Goal: Communication & Community: Answer question/provide support

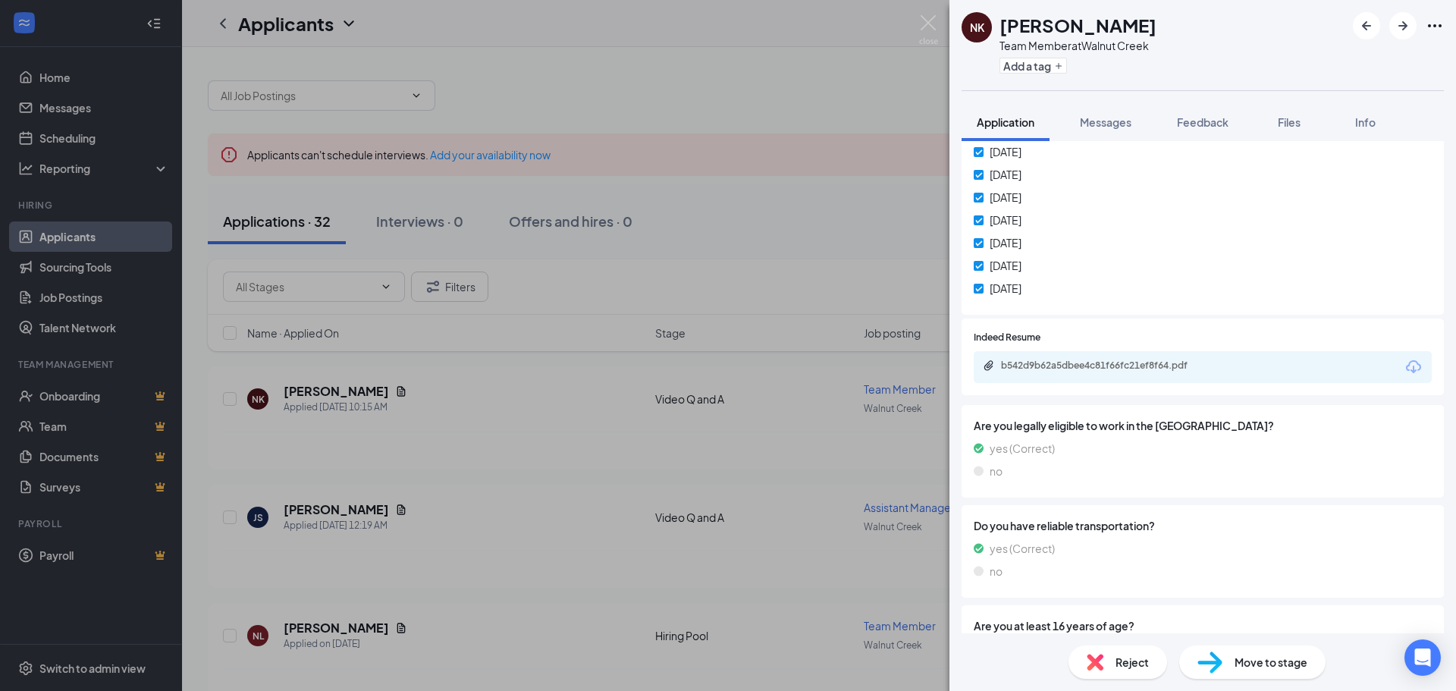
scroll to position [394, 0]
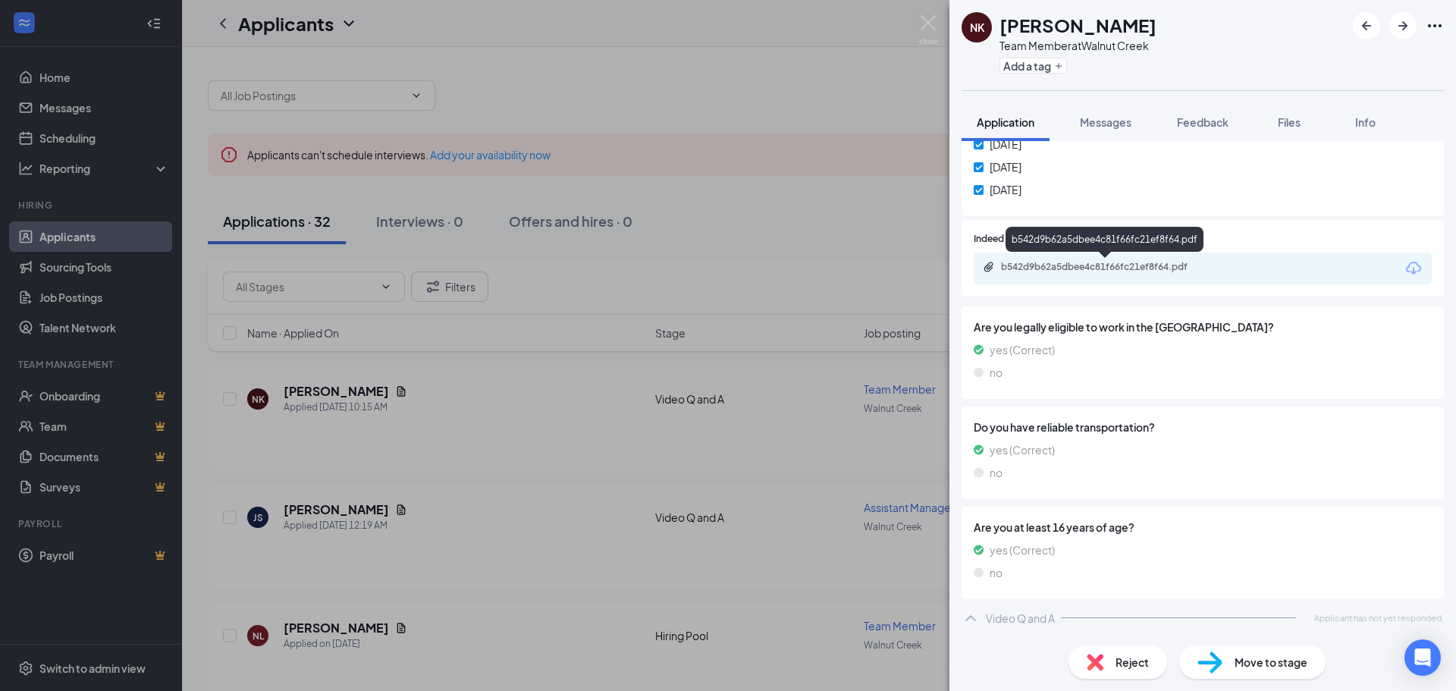
click at [1185, 267] on div "b542d9b62a5dbee4c81f66fc21ef8f64.pdf" at bounding box center [1107, 267] width 212 height 12
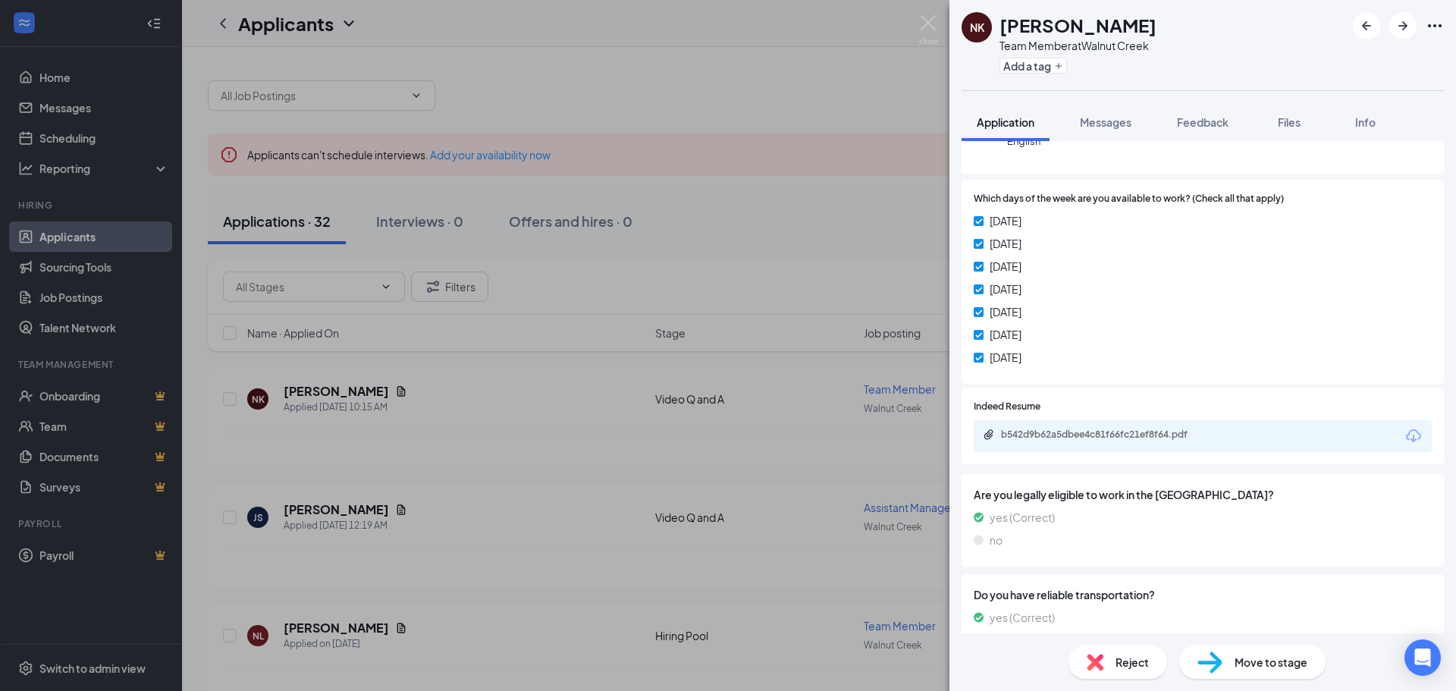
scroll to position [161, 0]
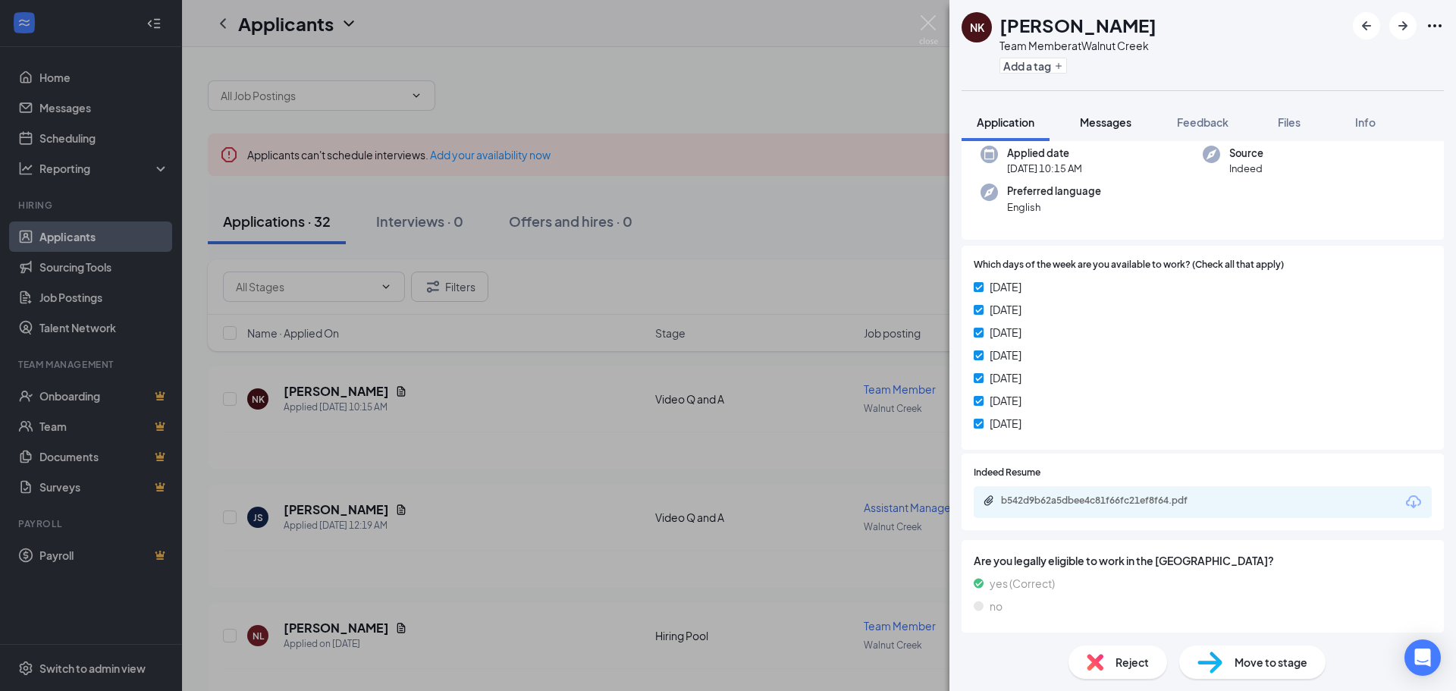
click at [1105, 127] on span "Messages" at bounding box center [1106, 122] width 52 height 14
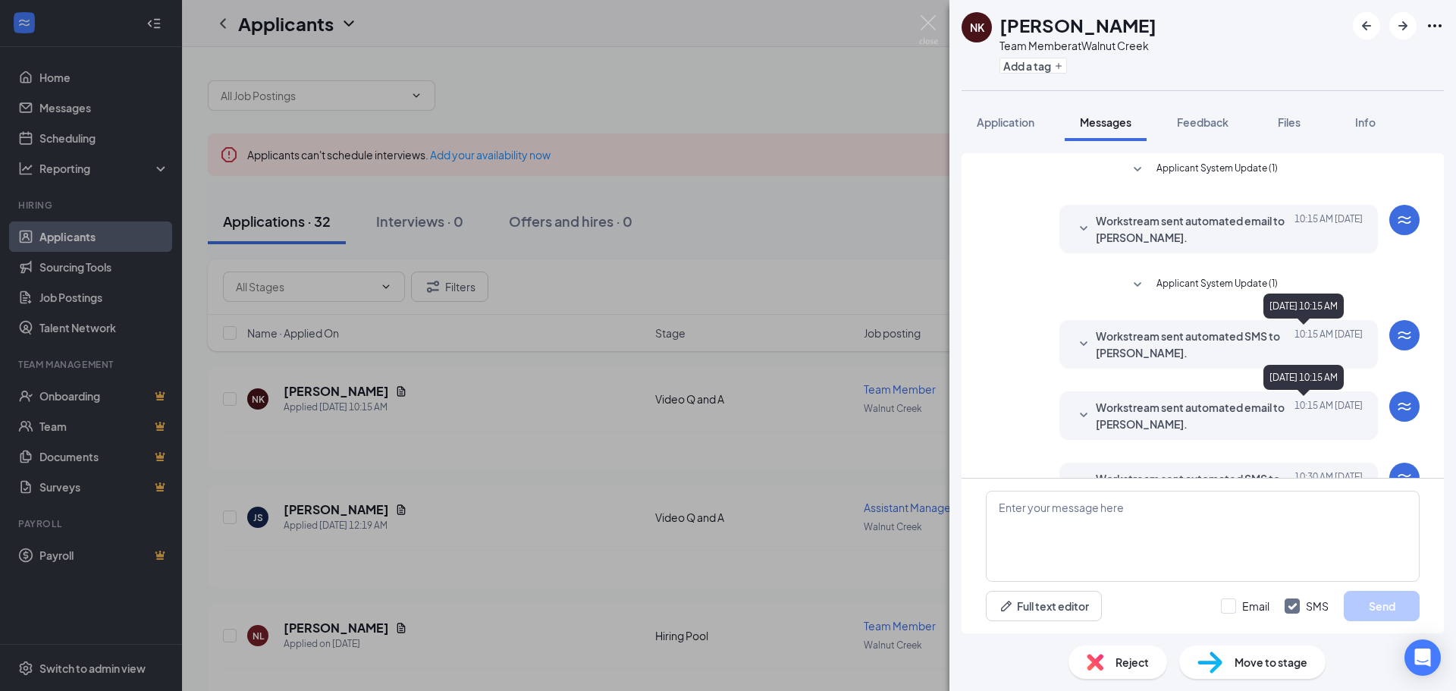
scroll to position [191, 0]
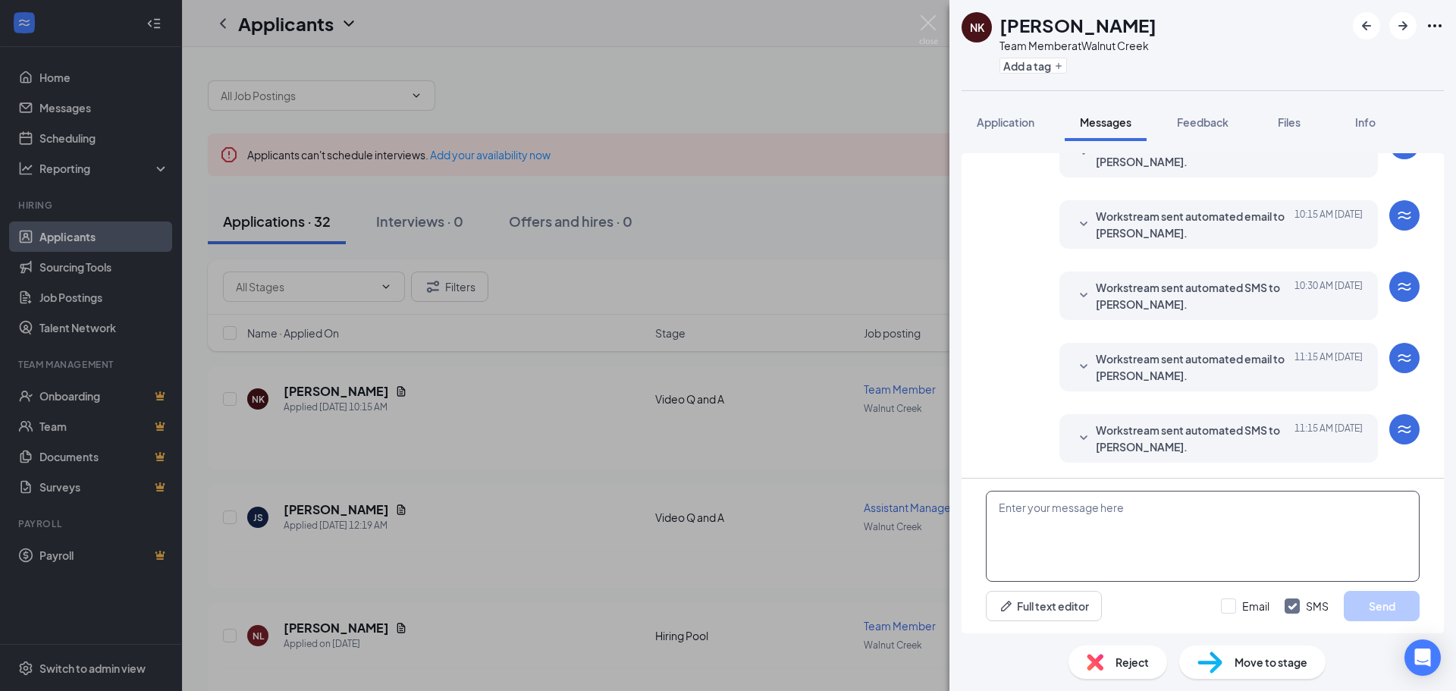
click at [1195, 553] on textarea at bounding box center [1203, 536] width 434 height 91
drag, startPoint x: 1192, startPoint y: 510, endPoint x: 1019, endPoint y: 501, distance: 173.9
click at [1022, 501] on textarea "What Jamba location do you work at" at bounding box center [1203, 536] width 434 height 91
type textarea "W"
click at [1107, 511] on textarea "Hello [PERSON_NAME] , what jamba juice location you are coming from" at bounding box center [1203, 536] width 434 height 91
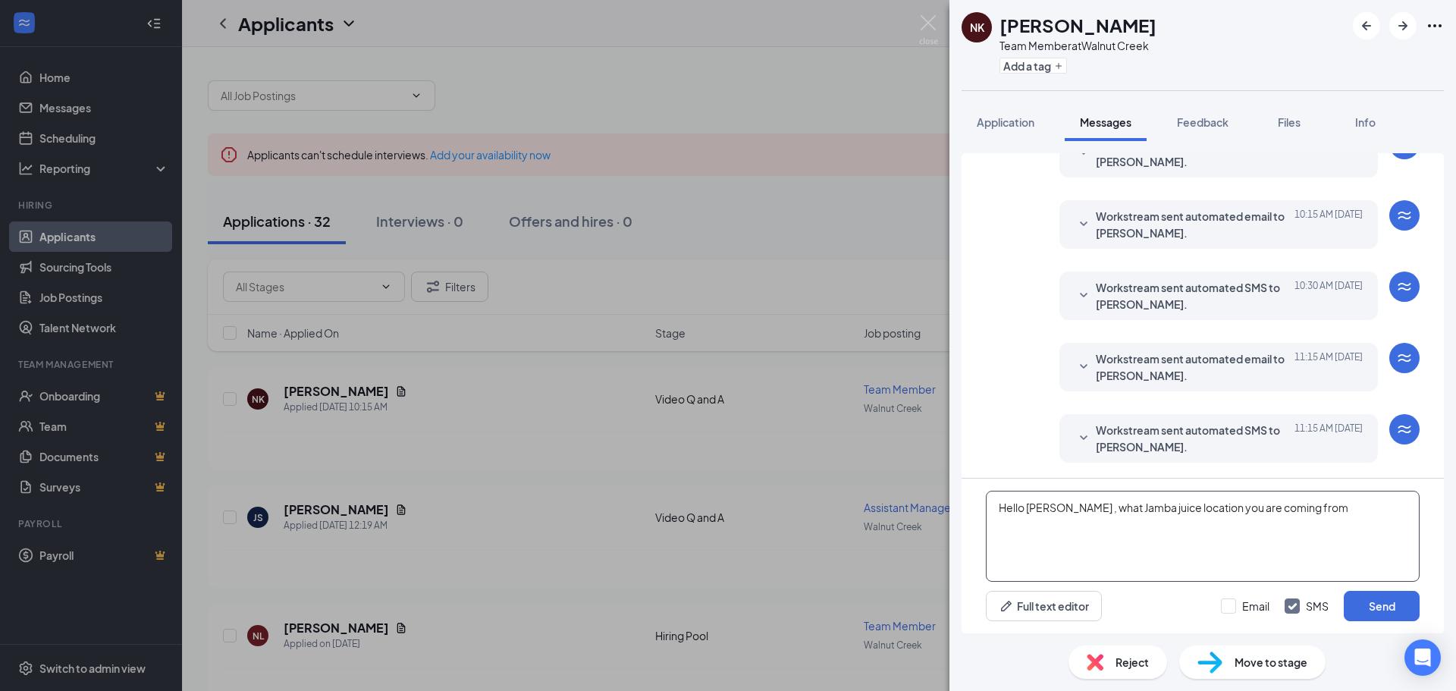
click at [1134, 506] on textarea "Hello [PERSON_NAME] , what Jamba juice location you are coming from" at bounding box center [1203, 536] width 434 height 91
type textarea "Hello [PERSON_NAME] , what Jamba juice location you are coming from"
click at [1231, 608] on input "Email" at bounding box center [1245, 605] width 49 height 15
checkbox input "true"
click at [1391, 607] on button "Send" at bounding box center [1382, 606] width 76 height 30
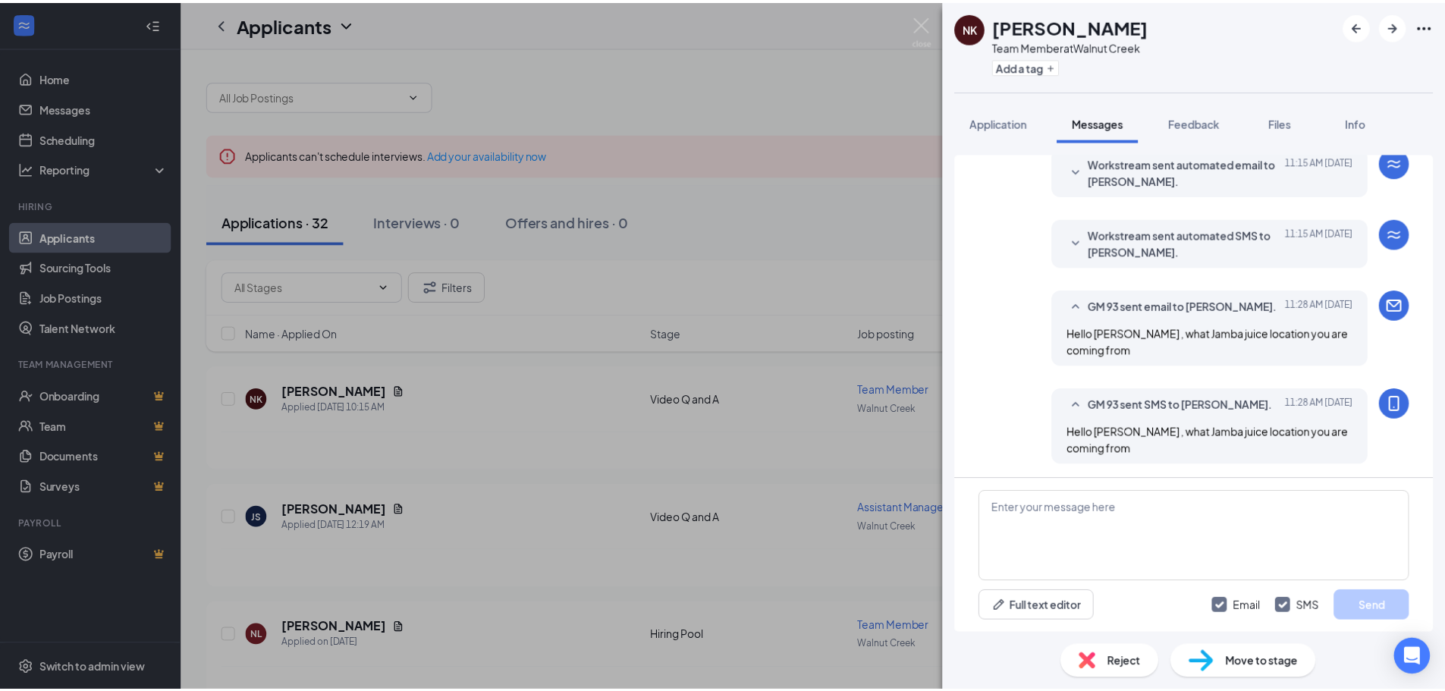
scroll to position [388, 0]
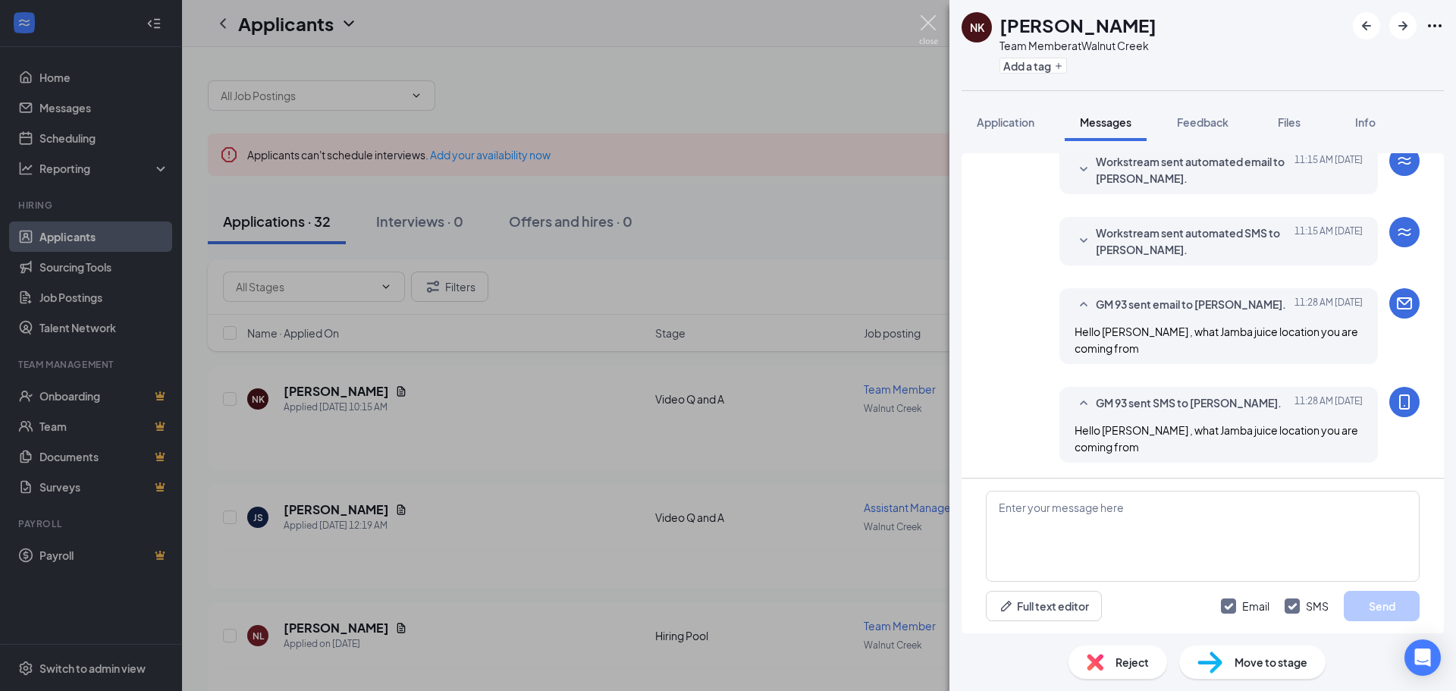
click at [934, 23] on img at bounding box center [928, 30] width 19 height 30
